Goal: Information Seeking & Learning: Check status

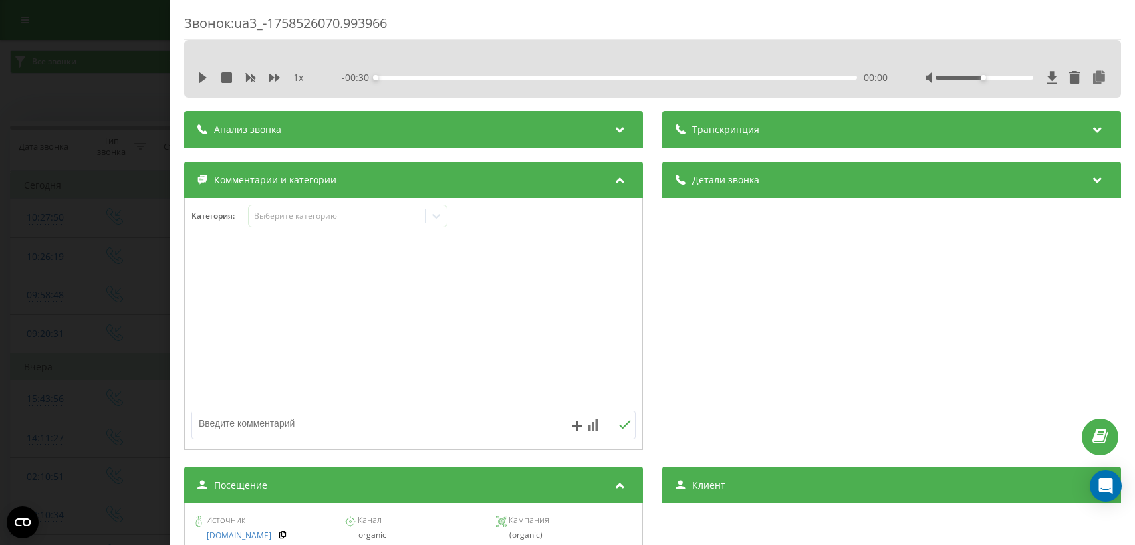
click at [94, 271] on div "Звонок : ua3_-1758526070.993966 1 x - 00:30 00:00 00:00 Транскрипция Для анализ…" at bounding box center [567, 272] width 1135 height 545
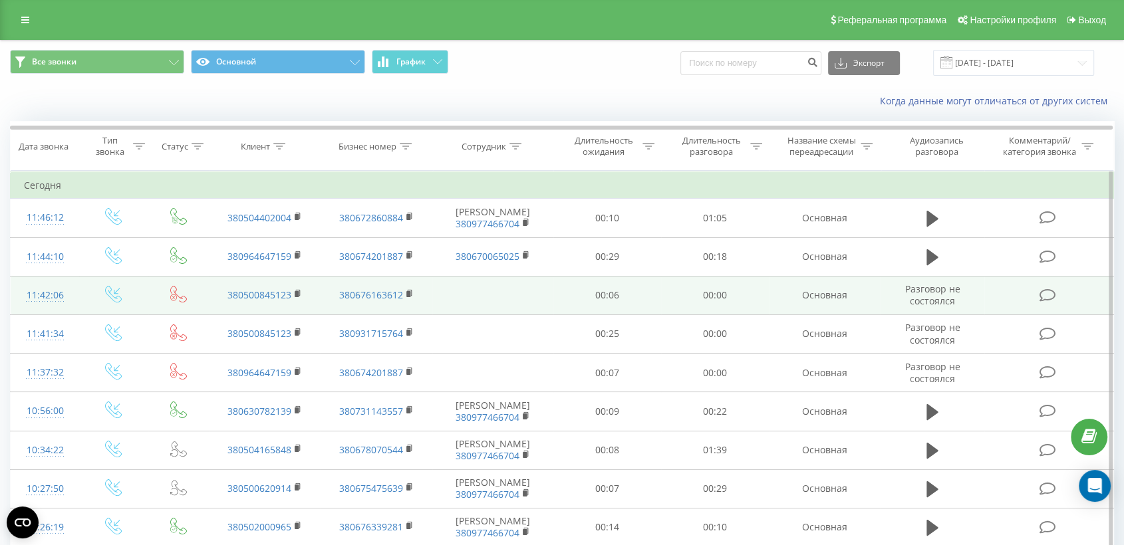
click at [992, 301] on td at bounding box center [1048, 295] width 129 height 39
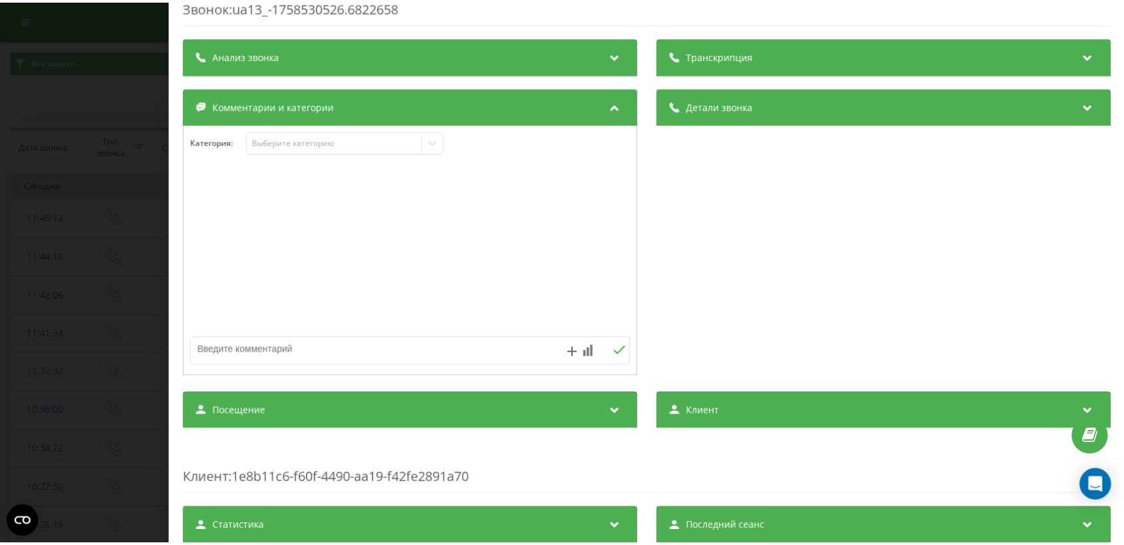
scroll to position [158, 0]
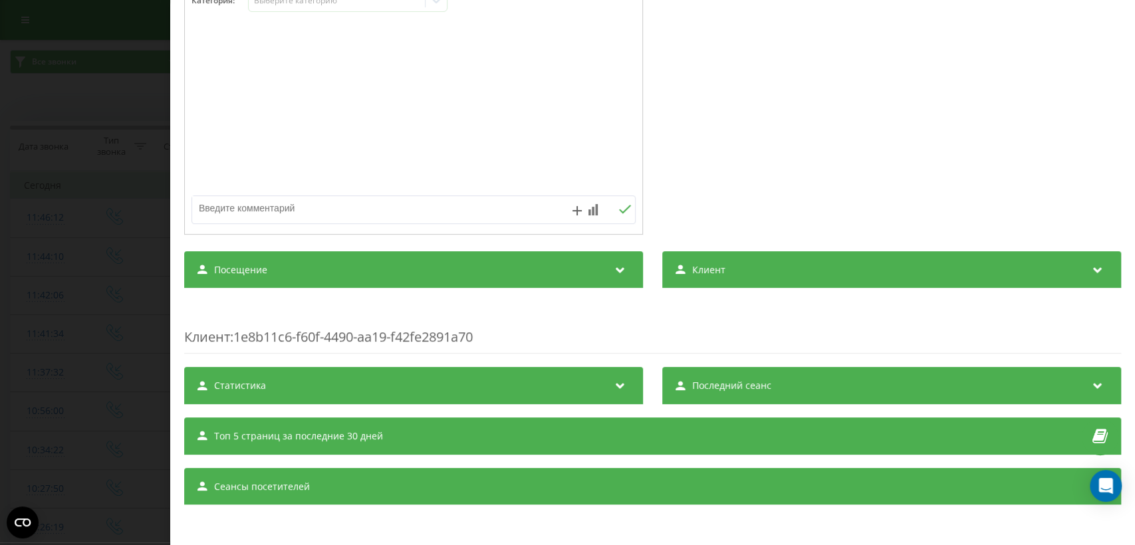
click at [577, 273] on div "Посещение" at bounding box center [413, 269] width 459 height 37
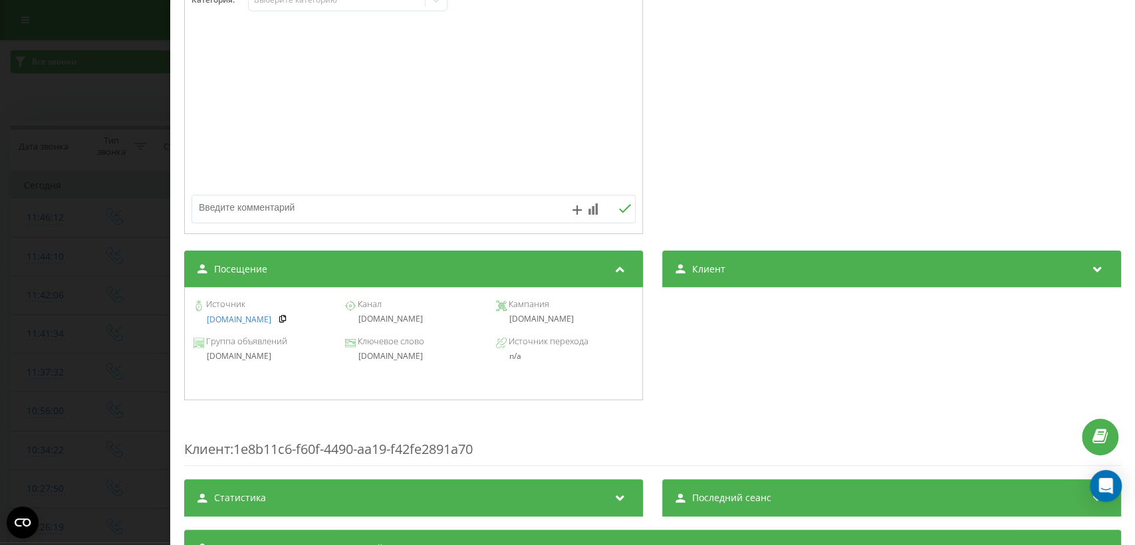
click at [121, 227] on div "Звонок : ua13_-1758530526.6822658 Транскрипция Для анализа AI будущих звонков н…" at bounding box center [567, 272] width 1135 height 545
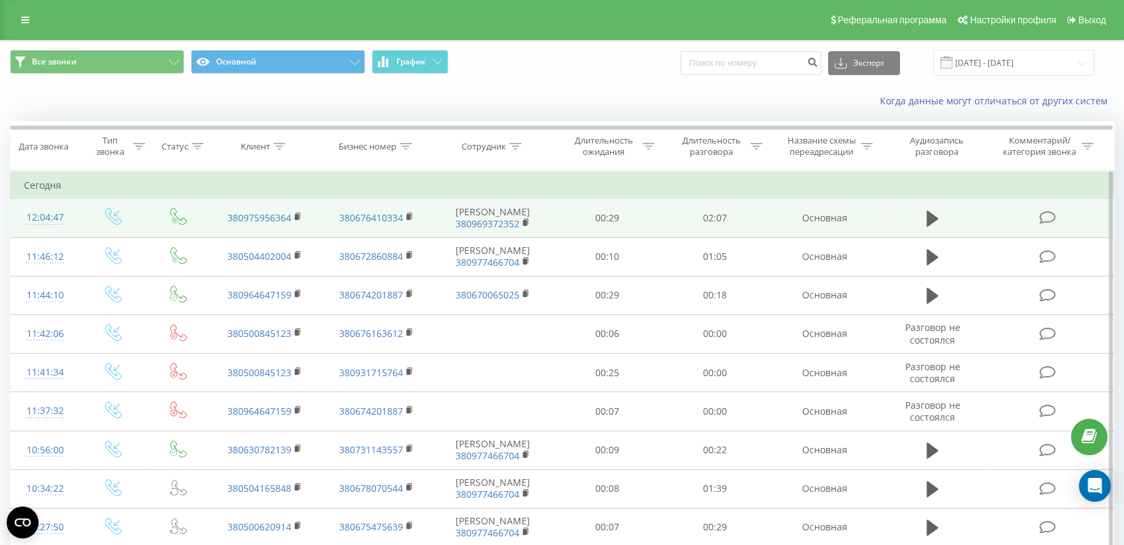
click at [1018, 219] on td at bounding box center [1048, 218] width 129 height 39
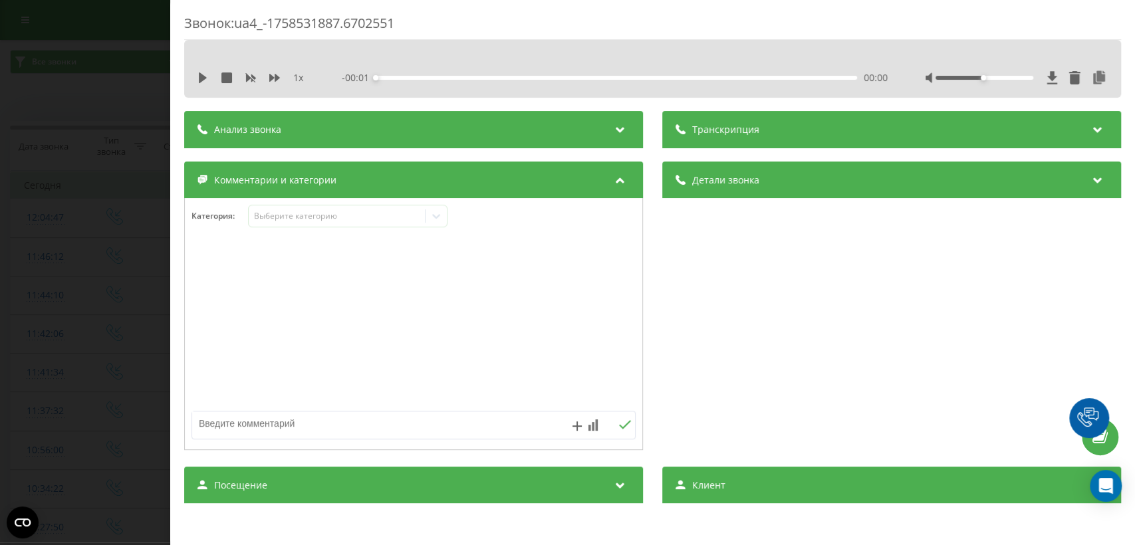
scroll to position [158, 0]
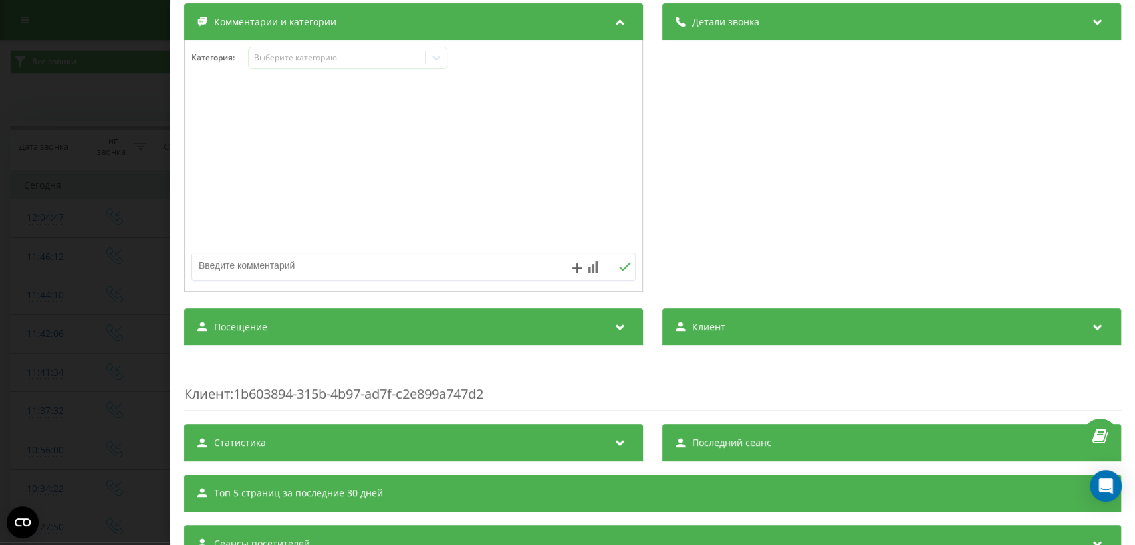
click at [559, 331] on div "Посещение" at bounding box center [413, 327] width 459 height 37
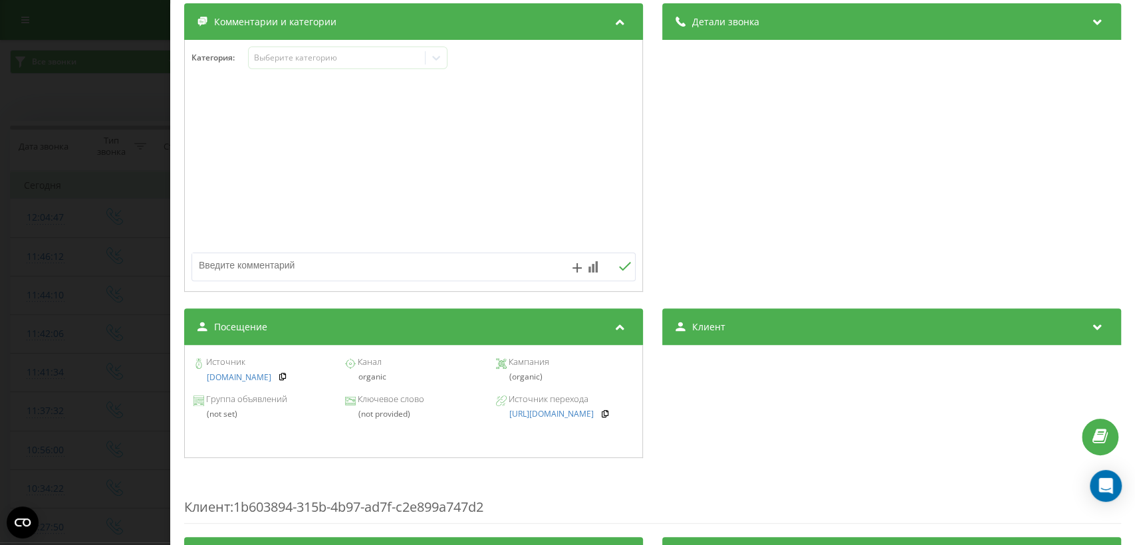
click at [165, 241] on div "Звонок : ua4_-1758531887.6702551 1 x - 02:04 00:00 00:00 Транскрипция Для анали…" at bounding box center [567, 272] width 1135 height 545
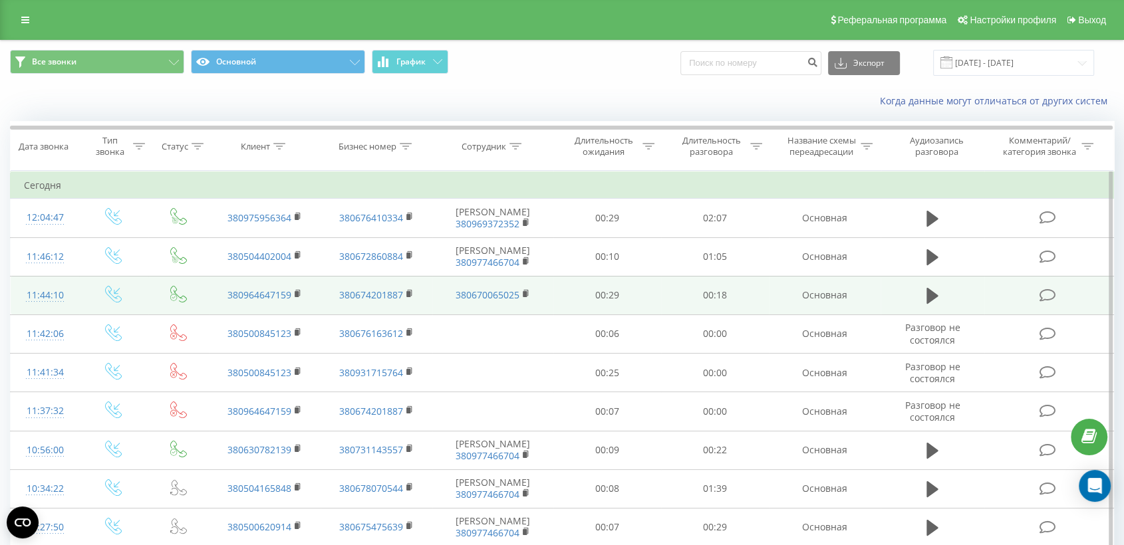
click at [1016, 294] on td at bounding box center [1048, 295] width 129 height 39
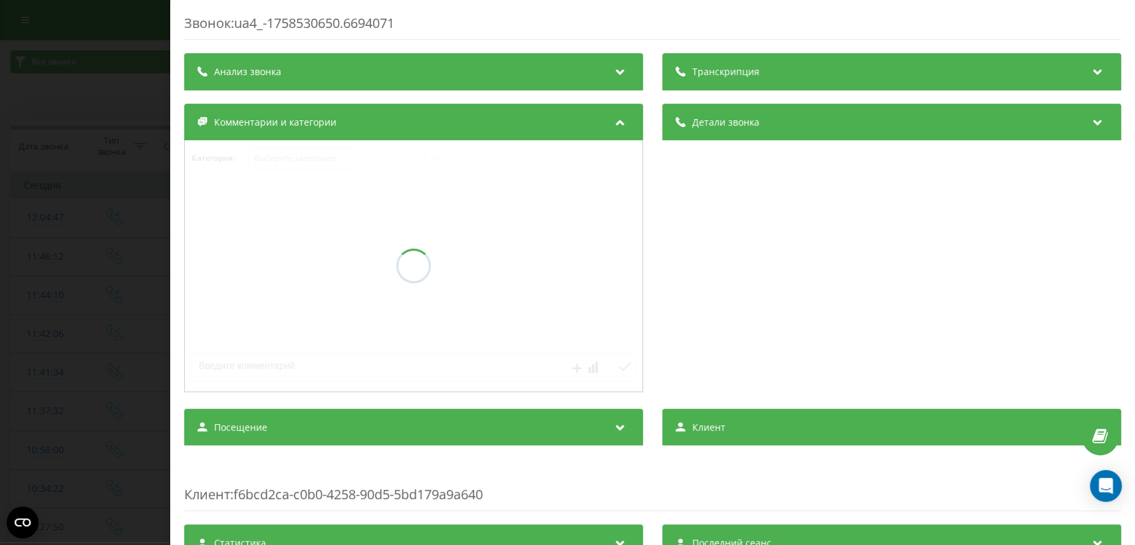
scroll to position [158, 0]
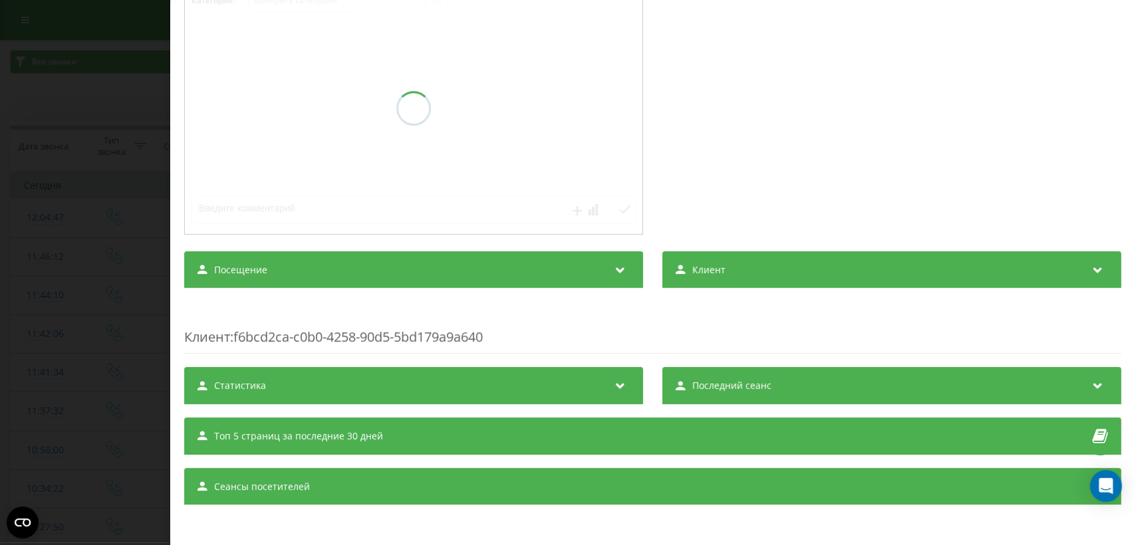
click at [541, 277] on div "Посещение" at bounding box center [413, 269] width 459 height 37
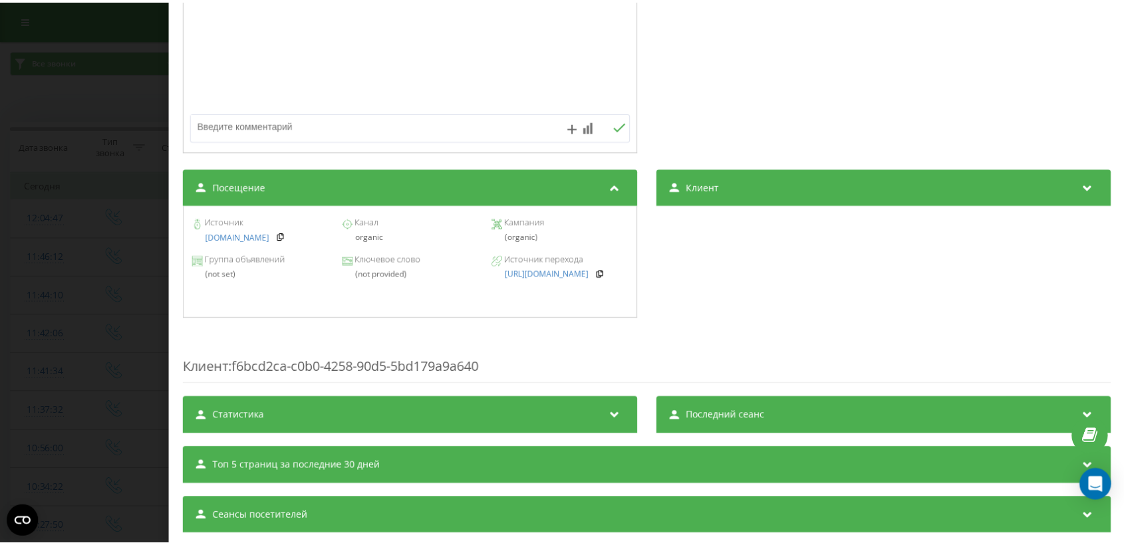
scroll to position [315, 0]
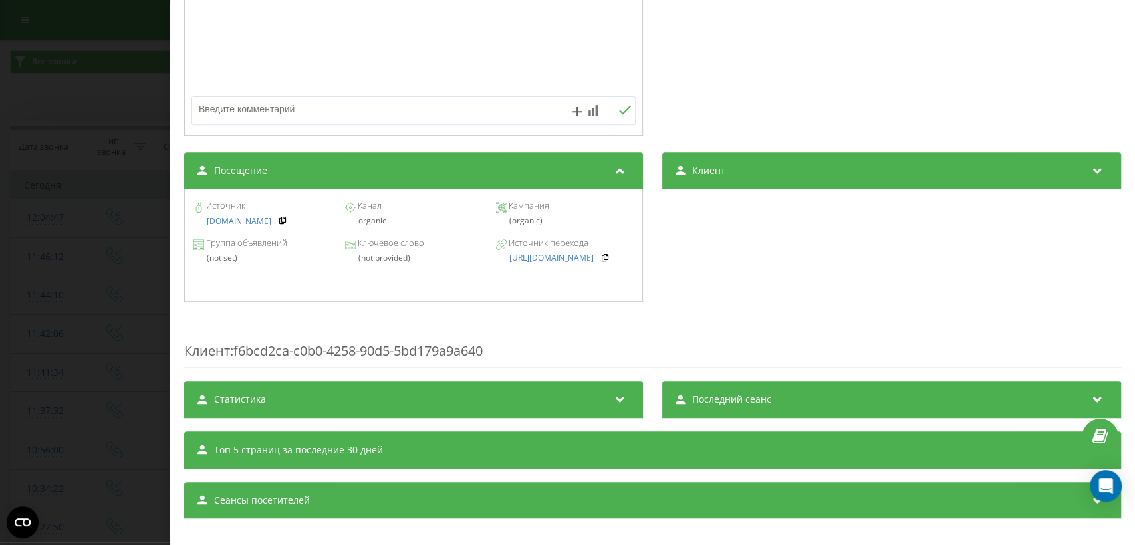
click at [120, 299] on div "Звонок : ua4_-1758530650.6694071 1 x - 00:18 00:00 00:00 Транскрипция Для анали…" at bounding box center [567, 272] width 1135 height 545
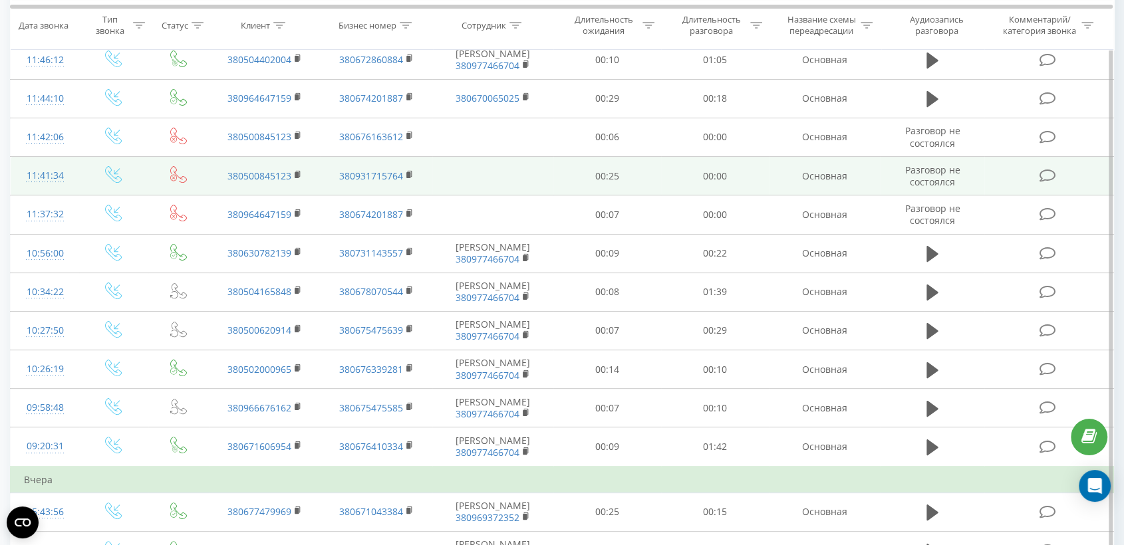
scroll to position [98, 0]
